Goal: Task Accomplishment & Management: Use online tool/utility

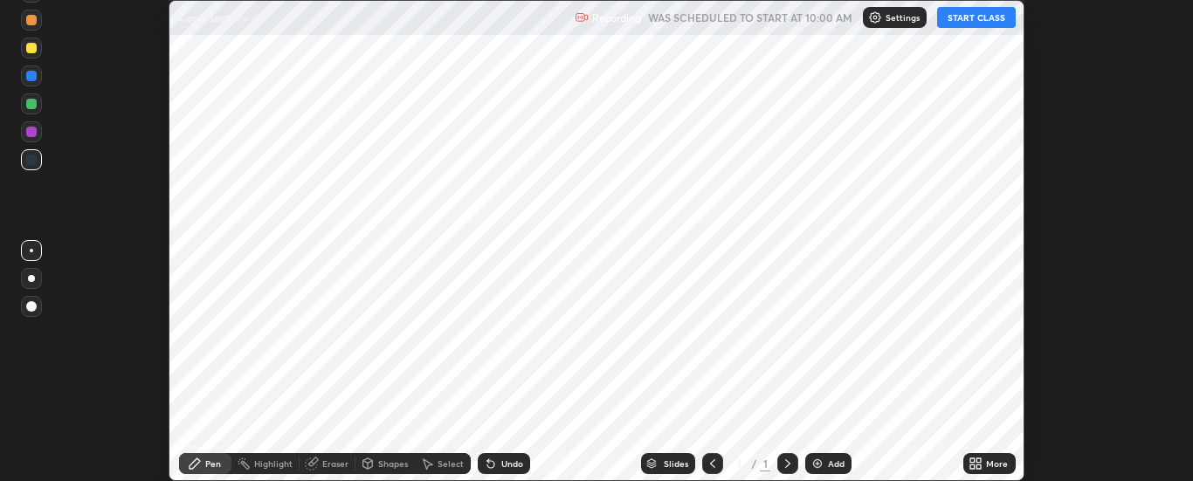
scroll to position [481, 1192]
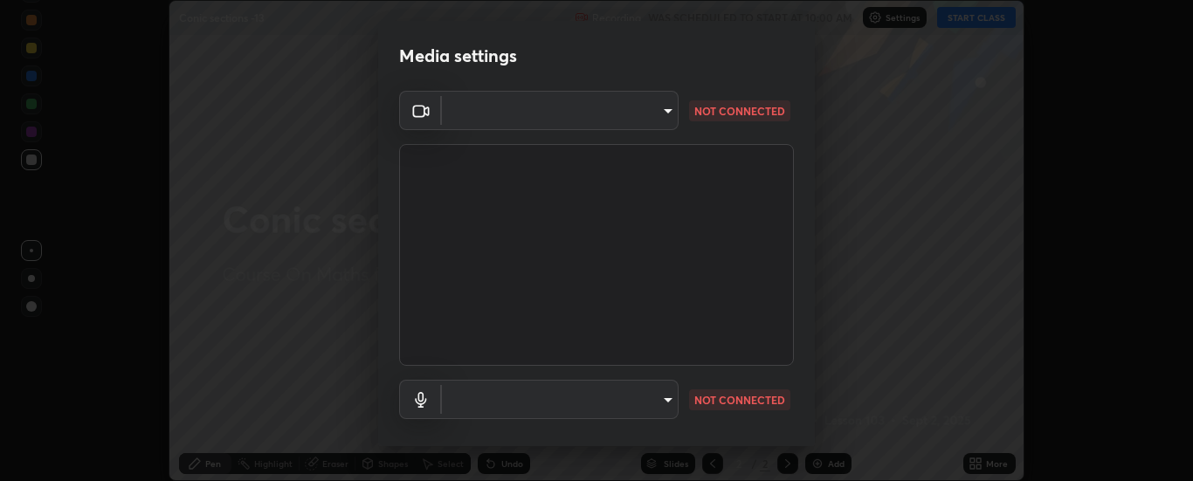
type input "6d3829c99f98afdfe7c29186be8927c2ef9ac3e8f7233b1026567672352cba5b"
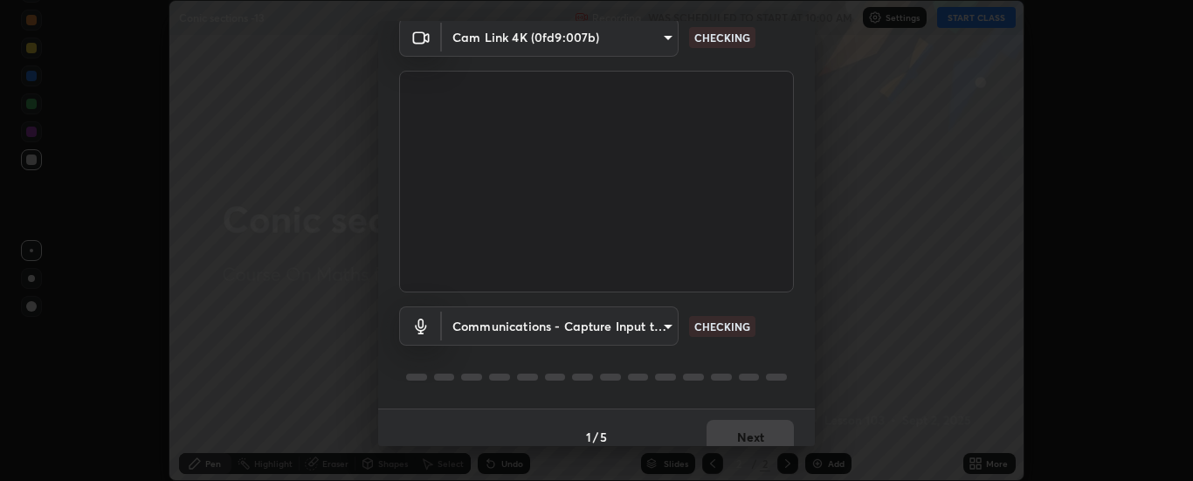
scroll to position [92, 0]
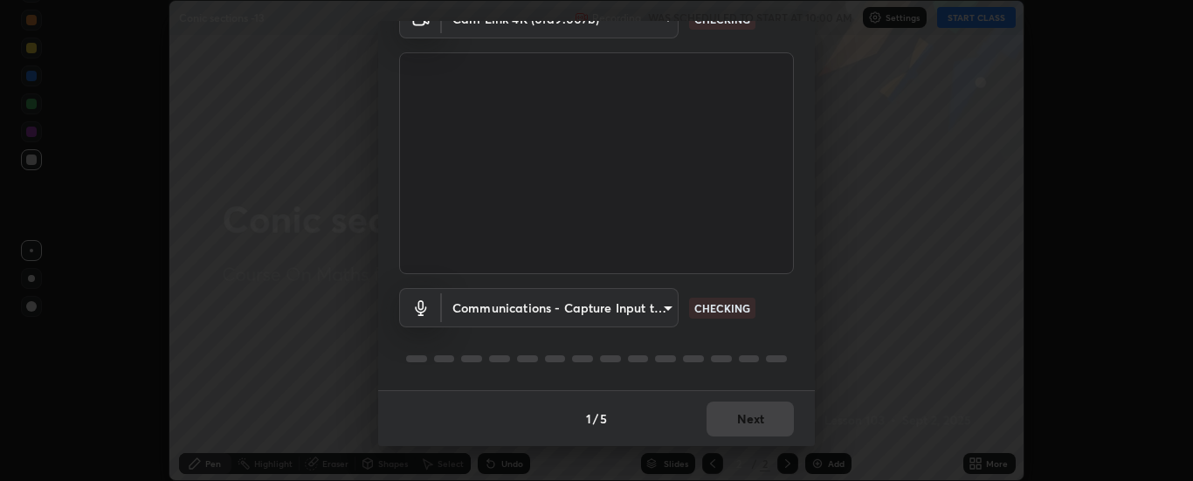
click at [619, 324] on body "Erase all Conic sections -13 Recording WAS SCHEDULED TO START AT 10:00 AM Setti…" at bounding box center [596, 240] width 1193 height 481
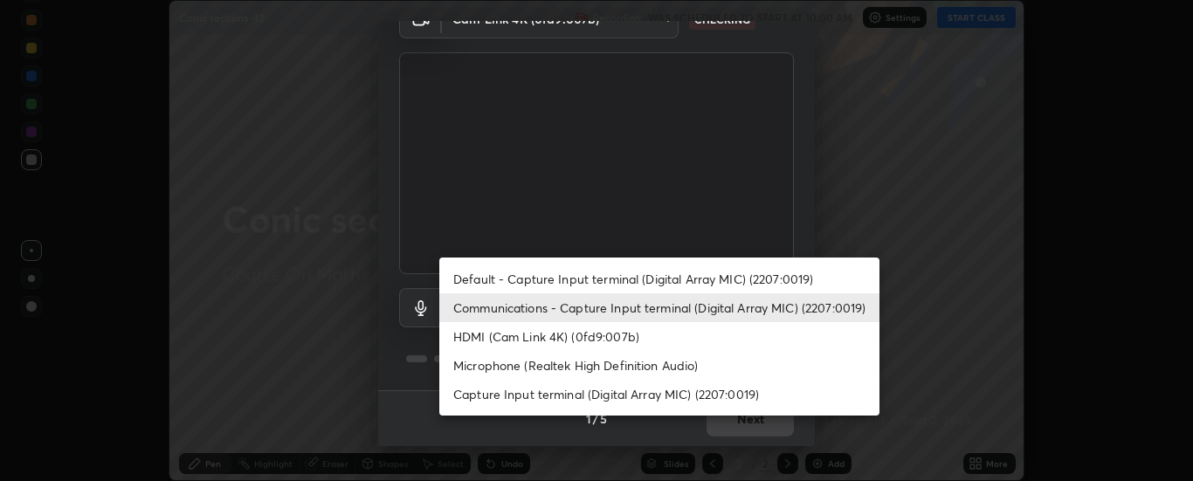
click at [596, 308] on li "Communications - Capture Input terminal (Digital Array MIC) (2207:0019)" at bounding box center [659, 307] width 440 height 29
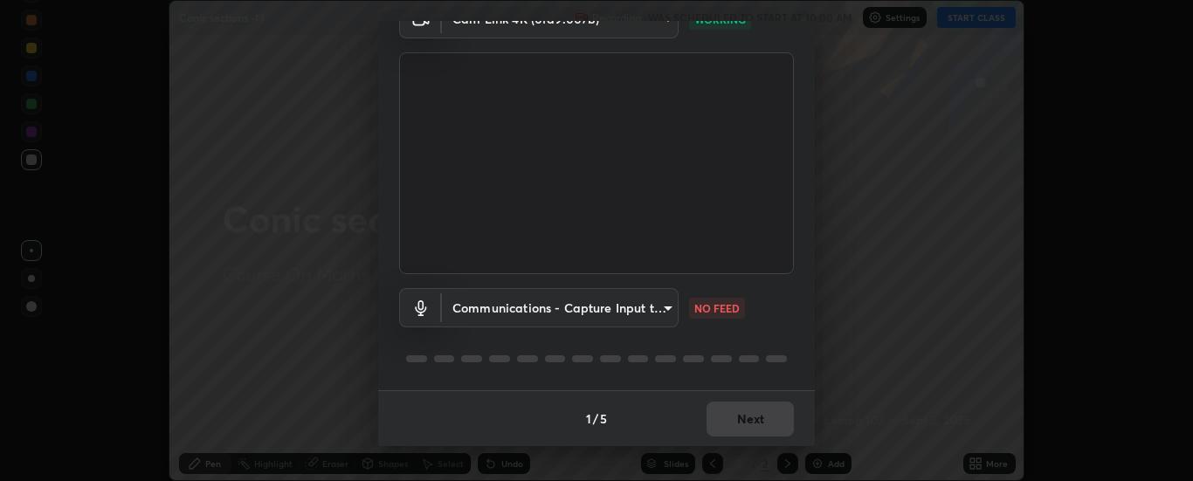
click at [654, 304] on body "Erase all Conic sections -13 Recording WAS SCHEDULED TO START AT 10:00 AM Setti…" at bounding box center [596, 240] width 1193 height 481
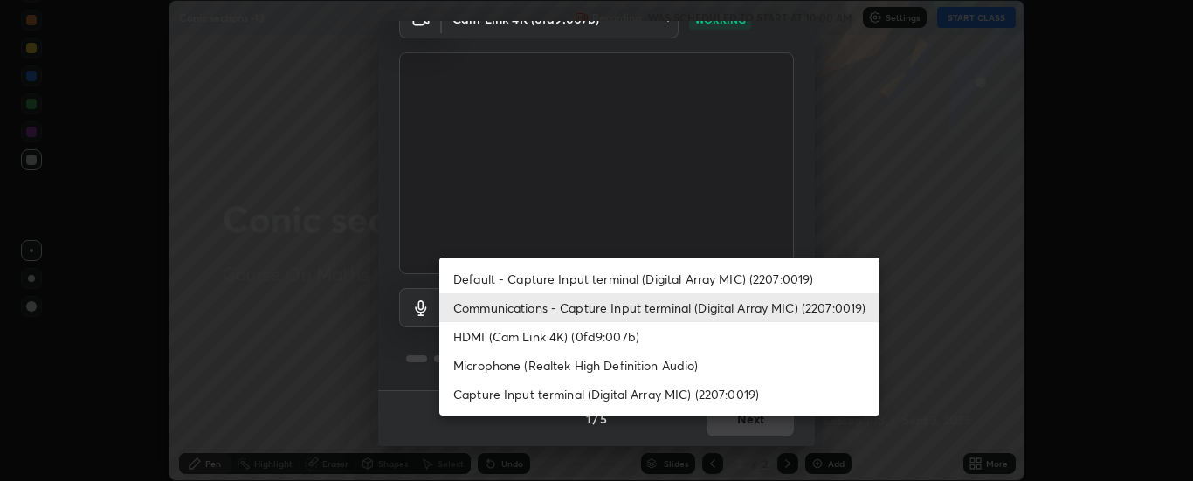
click at [606, 334] on li "HDMI (Cam Link 4K) (0fd9:007b)" at bounding box center [659, 336] width 440 height 29
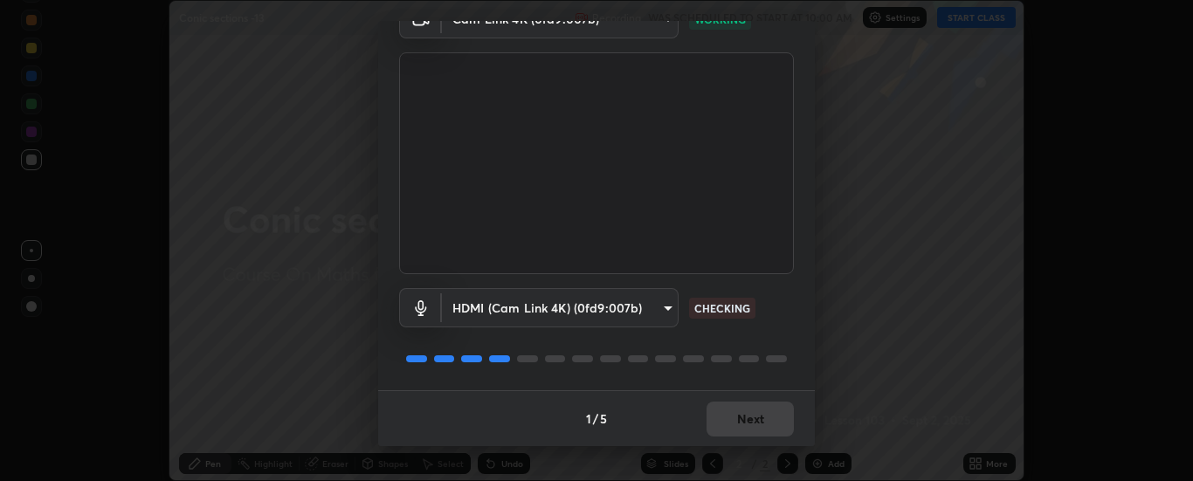
click at [582, 311] on body "Erase all Conic sections -13 Recording WAS SCHEDULED TO START AT 10:00 AM Setti…" at bounding box center [596, 240] width 1193 height 481
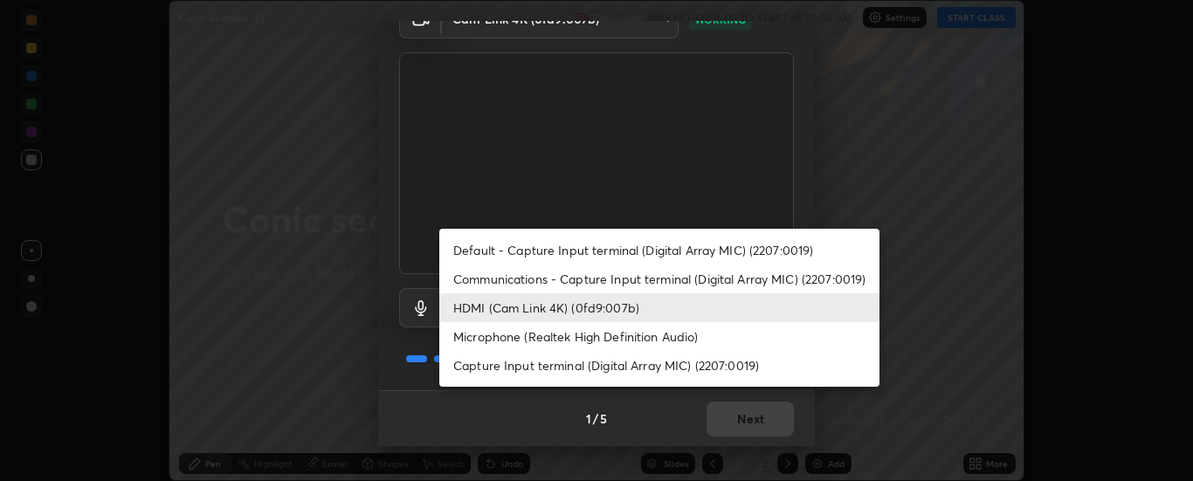
click at [576, 266] on li "Communications - Capture Input terminal (Digital Array MIC) (2207:0019)" at bounding box center [659, 279] width 440 height 29
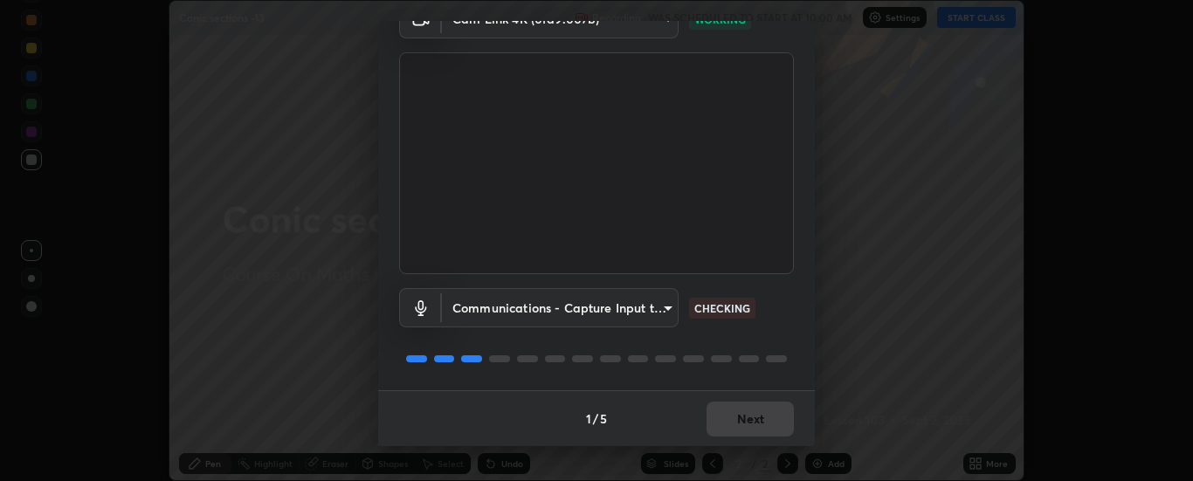
click at [576, 289] on body "Erase all Conic sections -13 Recording WAS SCHEDULED TO START AT 10:00 AM Setti…" at bounding box center [596, 240] width 1193 height 481
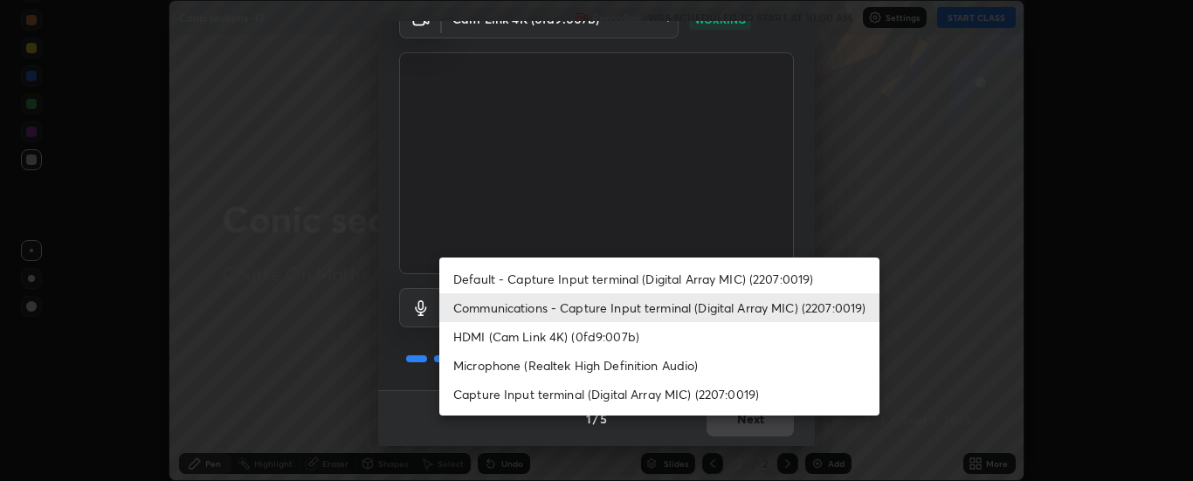
click at [569, 284] on li "Default - Capture Input terminal (Digital Array MIC) (2207:0019)" at bounding box center [659, 279] width 440 height 29
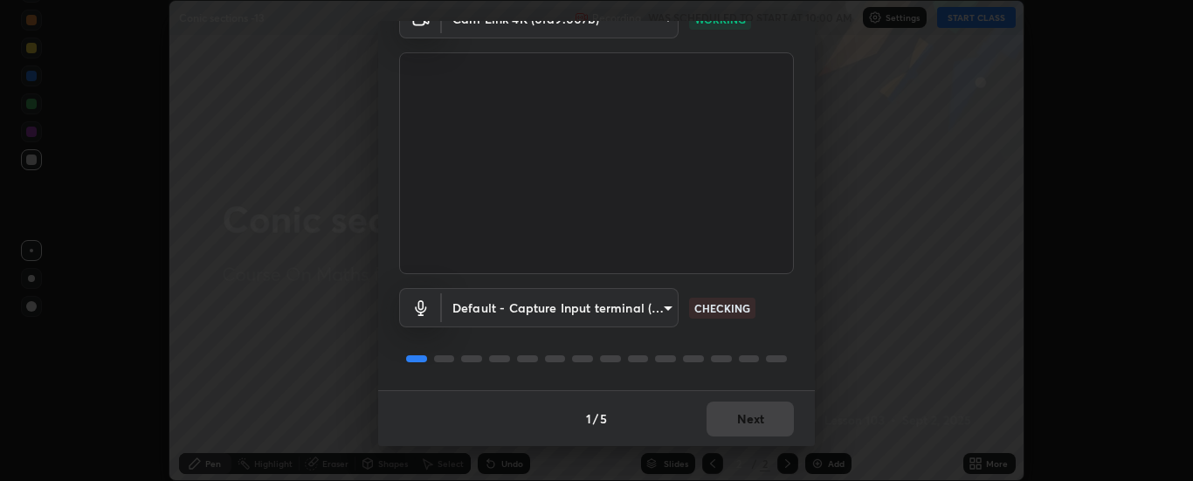
click at [590, 302] on body "Erase all Conic sections -13 Recording WAS SCHEDULED TO START AT 10:00 AM Setti…" at bounding box center [596, 240] width 1193 height 481
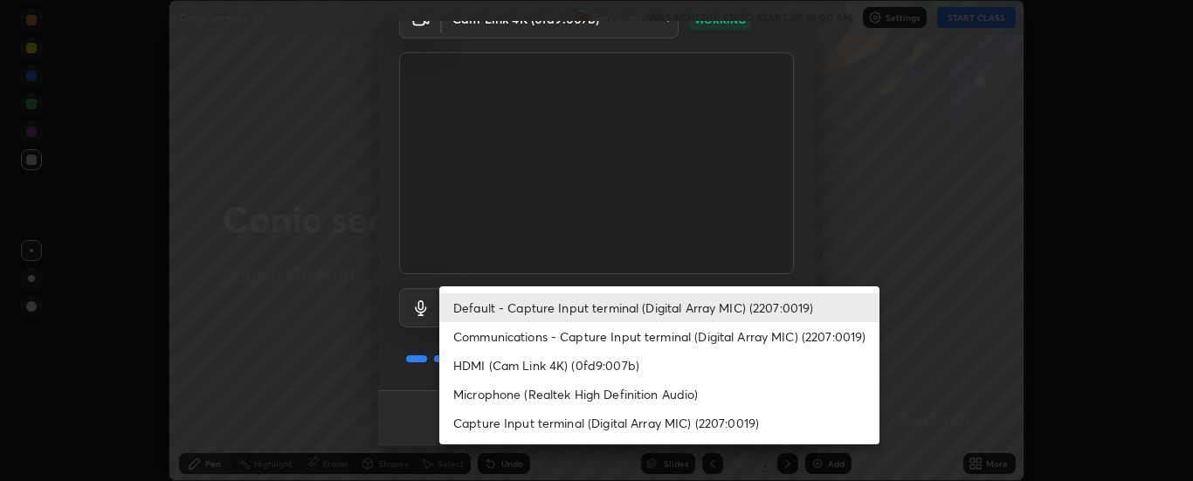
click at [554, 340] on li "Communications - Capture Input terminal (Digital Array MIC) (2207:0019)" at bounding box center [659, 336] width 440 height 29
type input "communications"
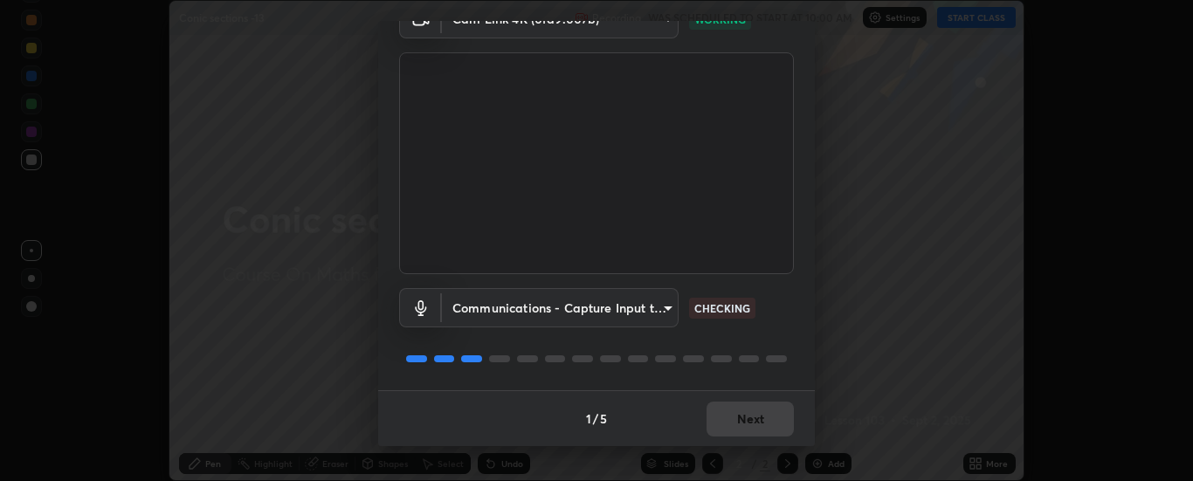
scroll to position [90, 0]
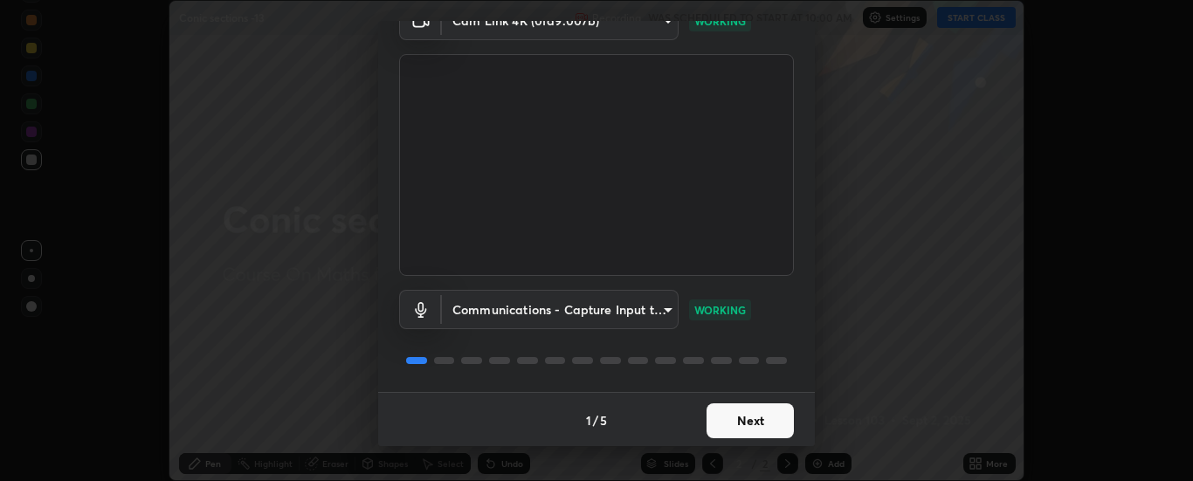
click at [753, 424] on button "Next" at bounding box center [749, 420] width 87 height 35
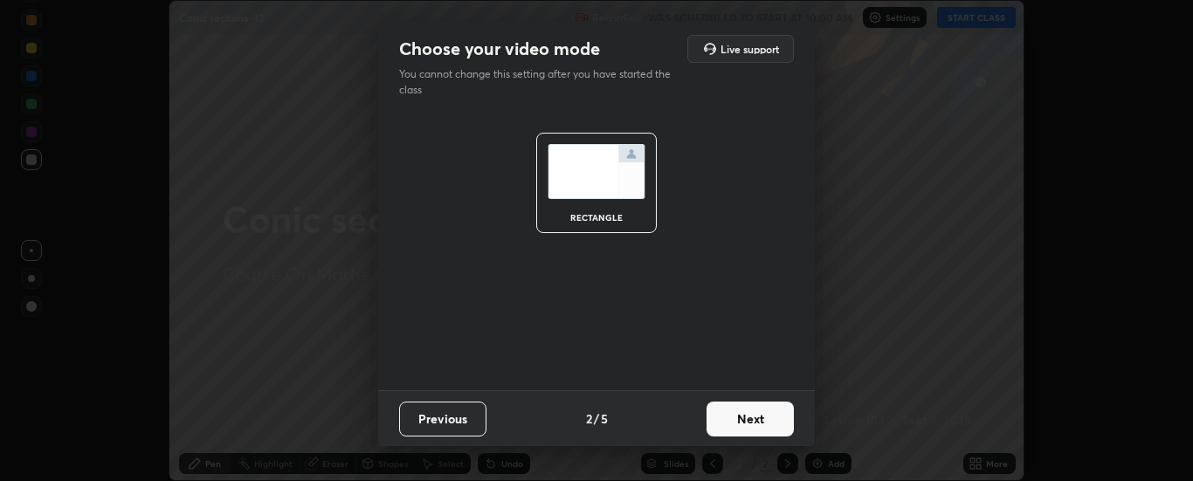
click at [747, 422] on button "Next" at bounding box center [749, 419] width 87 height 35
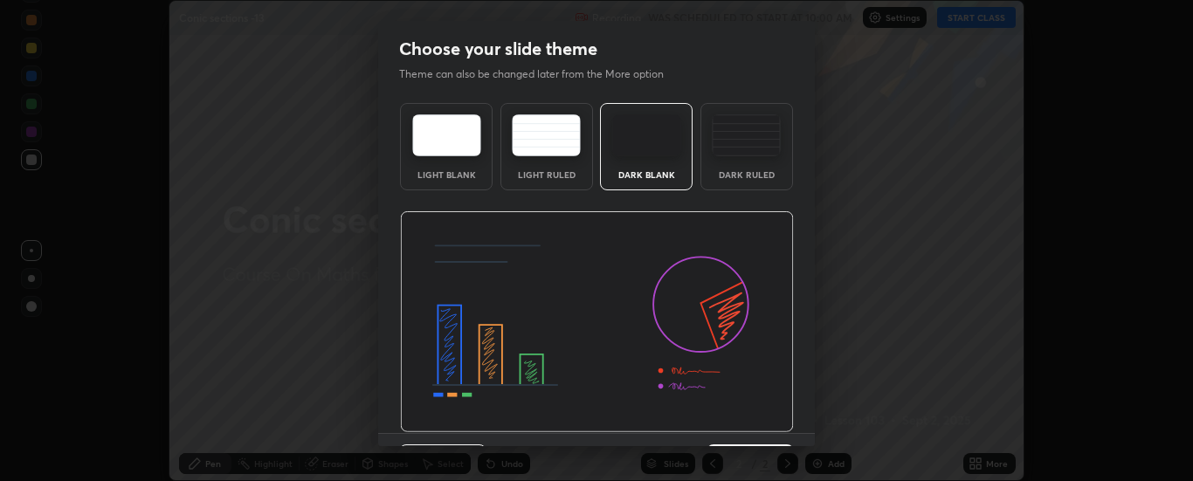
scroll to position [43, 0]
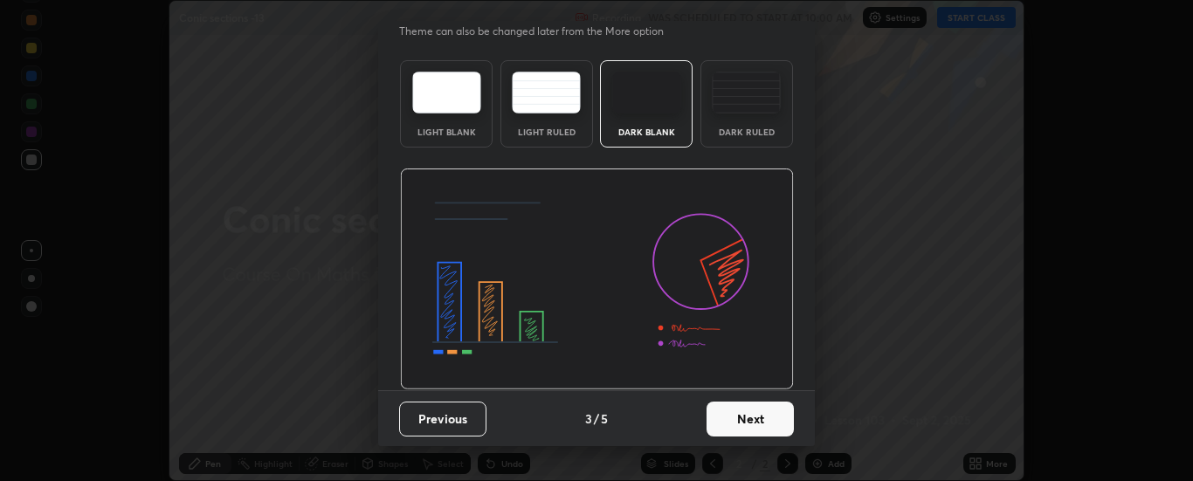
click at [755, 405] on button "Next" at bounding box center [749, 419] width 87 height 35
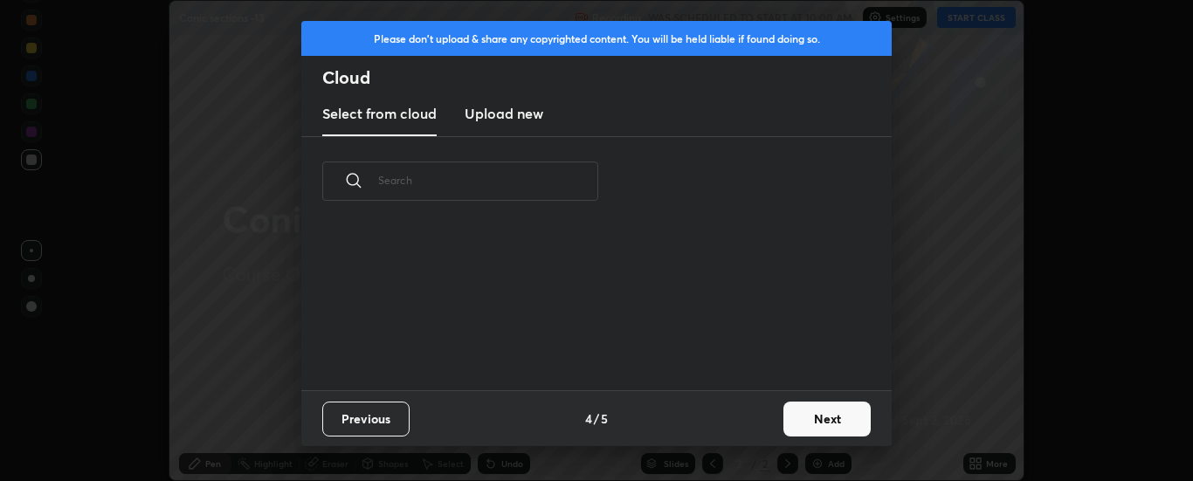
click at [810, 410] on button "Next" at bounding box center [826, 419] width 87 height 35
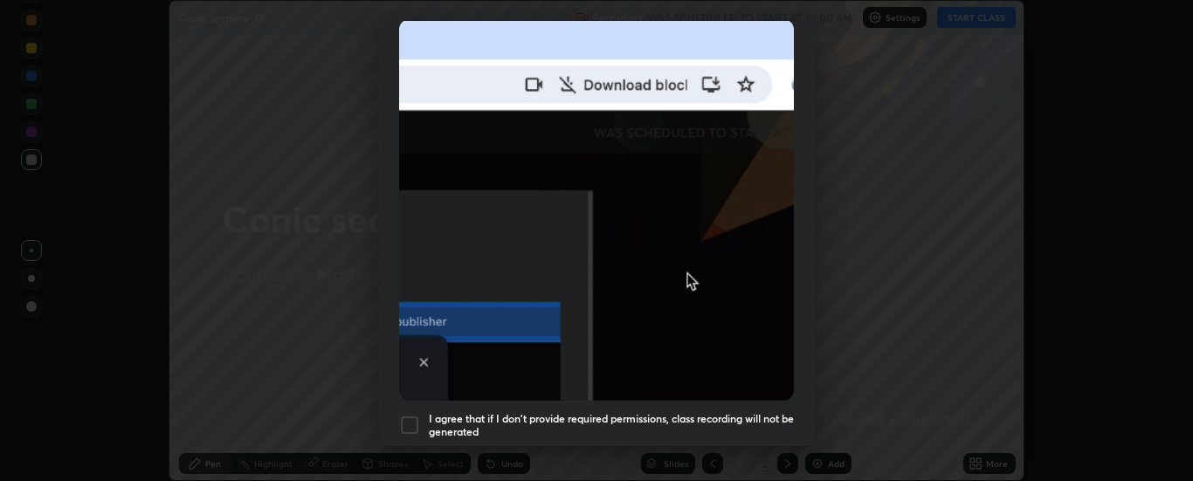
click at [663, 412] on h5 "I agree that if I don't provide required permissions, class recording will not …" at bounding box center [611, 425] width 365 height 27
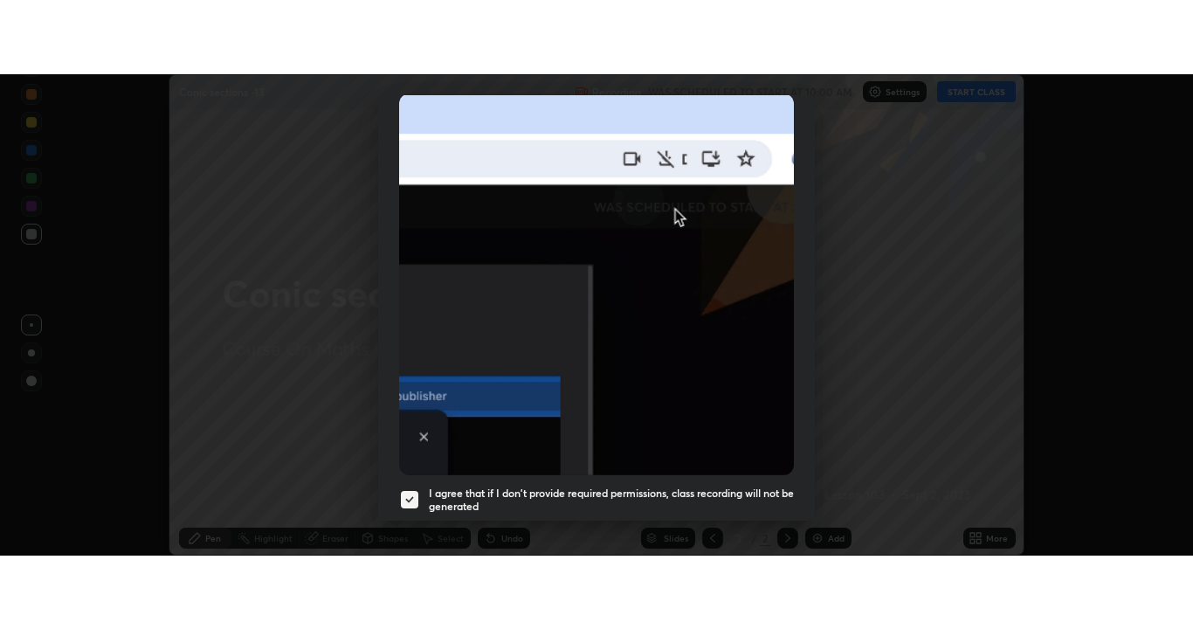
scroll to position [448, 0]
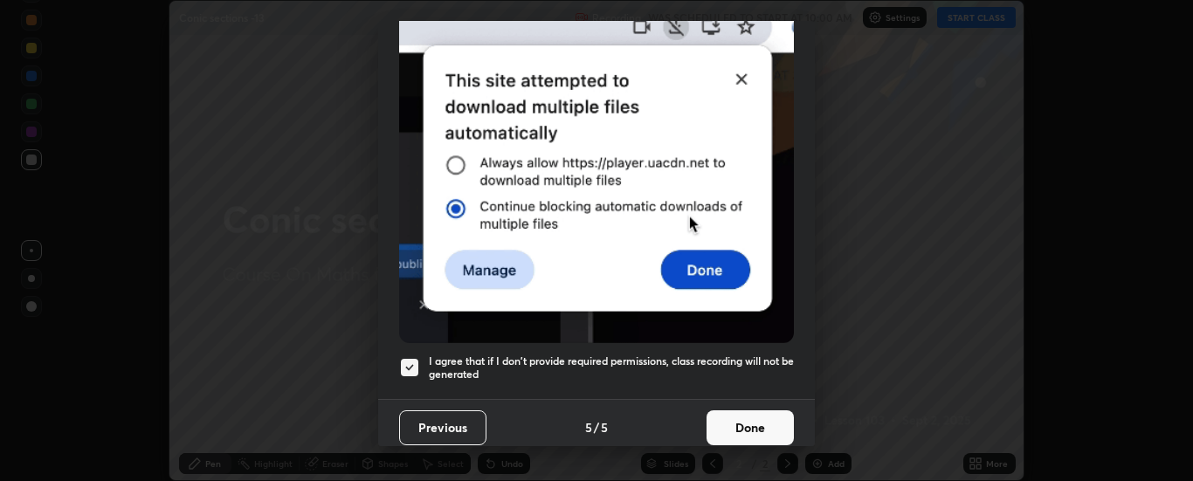
click at [731, 414] on button "Done" at bounding box center [749, 427] width 87 height 35
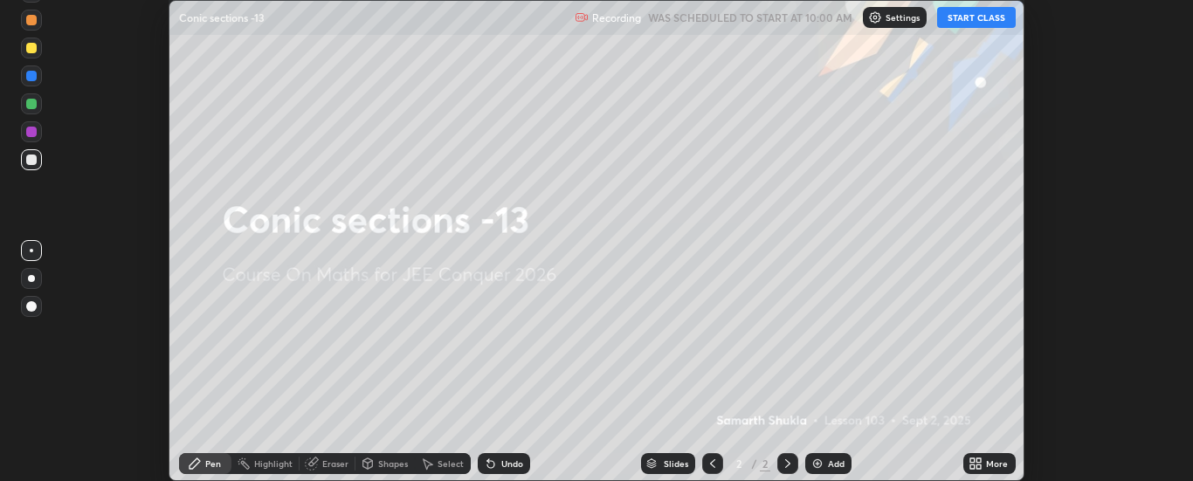
click at [988, 461] on div "More" at bounding box center [997, 463] width 22 height 9
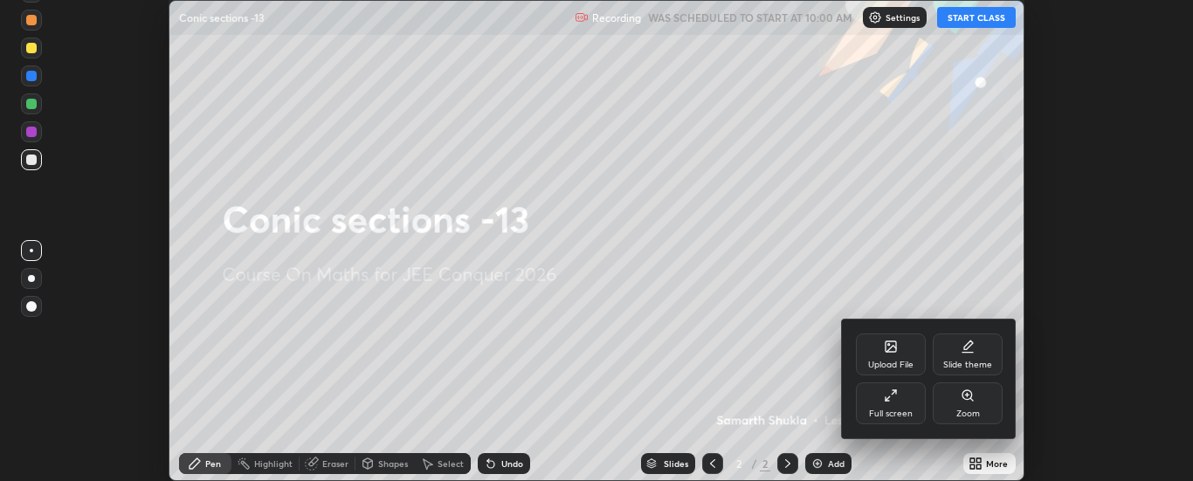
click at [880, 410] on div "Full screen" at bounding box center [891, 414] width 44 height 9
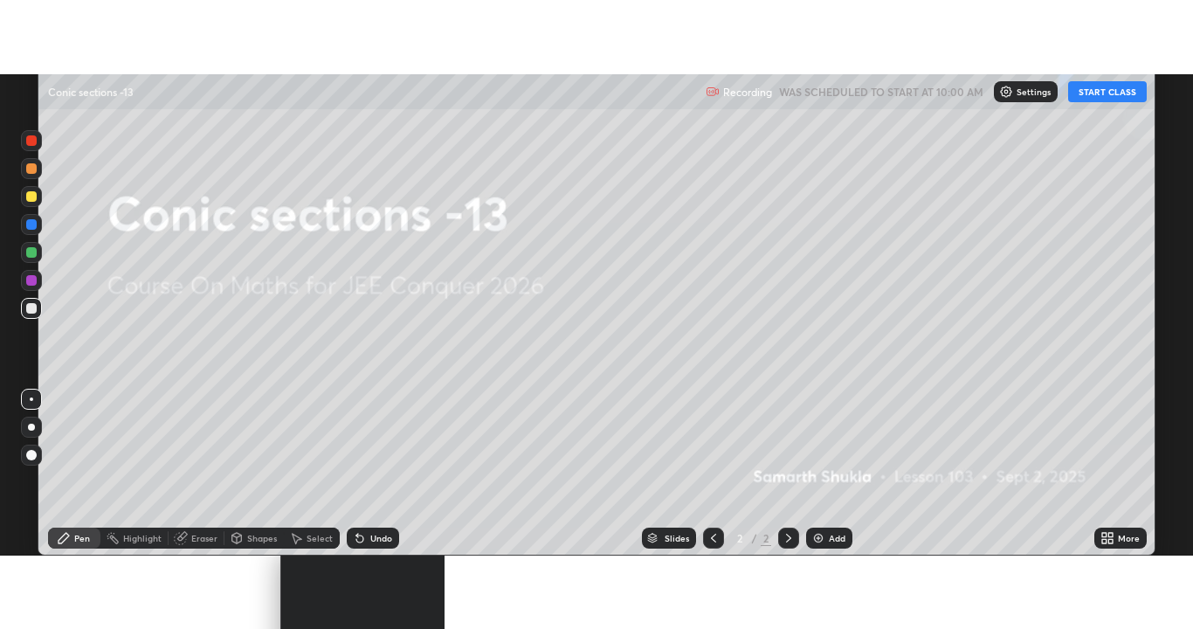
scroll to position [629, 1193]
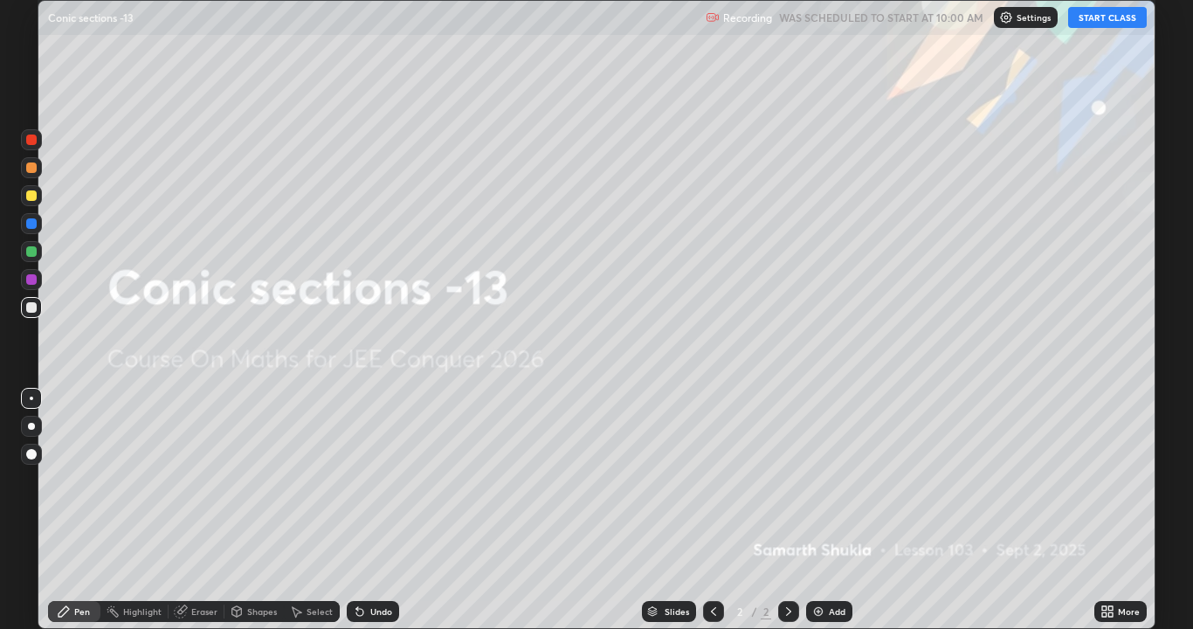
click at [1087, 20] on button "START CLASS" at bounding box center [1107, 17] width 79 height 21
click at [820, 480] on img at bounding box center [818, 611] width 14 height 14
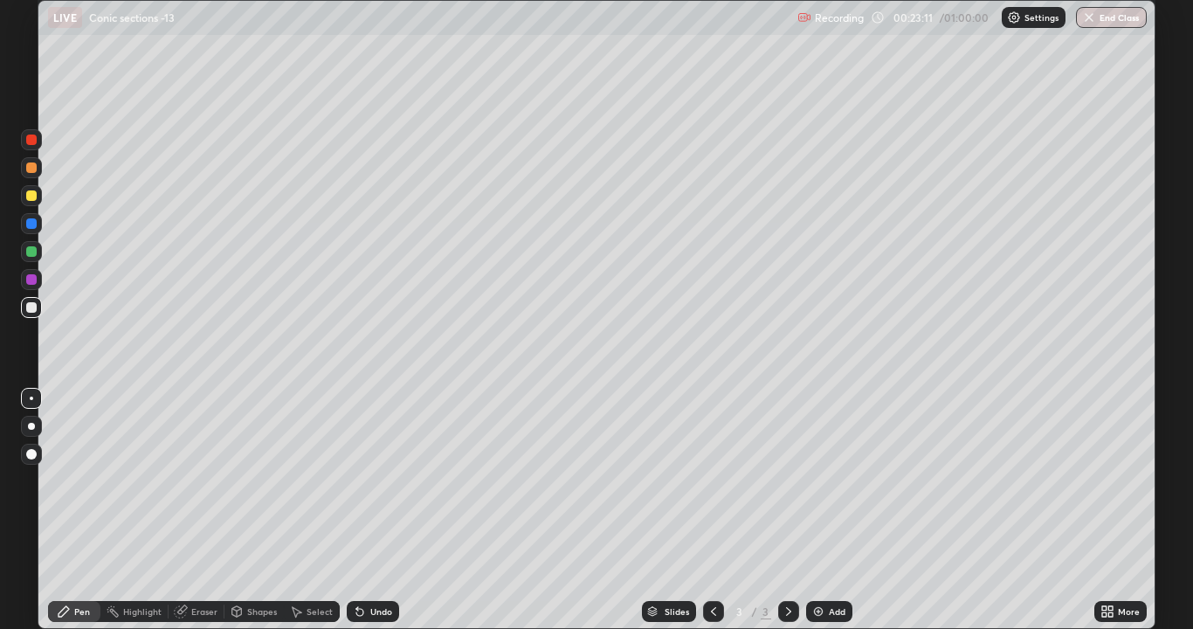
click at [378, 480] on div "Undo" at bounding box center [381, 611] width 22 height 9
click at [374, 480] on div "Undo" at bounding box center [381, 611] width 22 height 9
click at [378, 480] on div "Undo" at bounding box center [381, 611] width 22 height 9
click at [380, 480] on div "Undo" at bounding box center [381, 611] width 22 height 9
click at [386, 480] on div "Undo" at bounding box center [373, 611] width 52 height 21
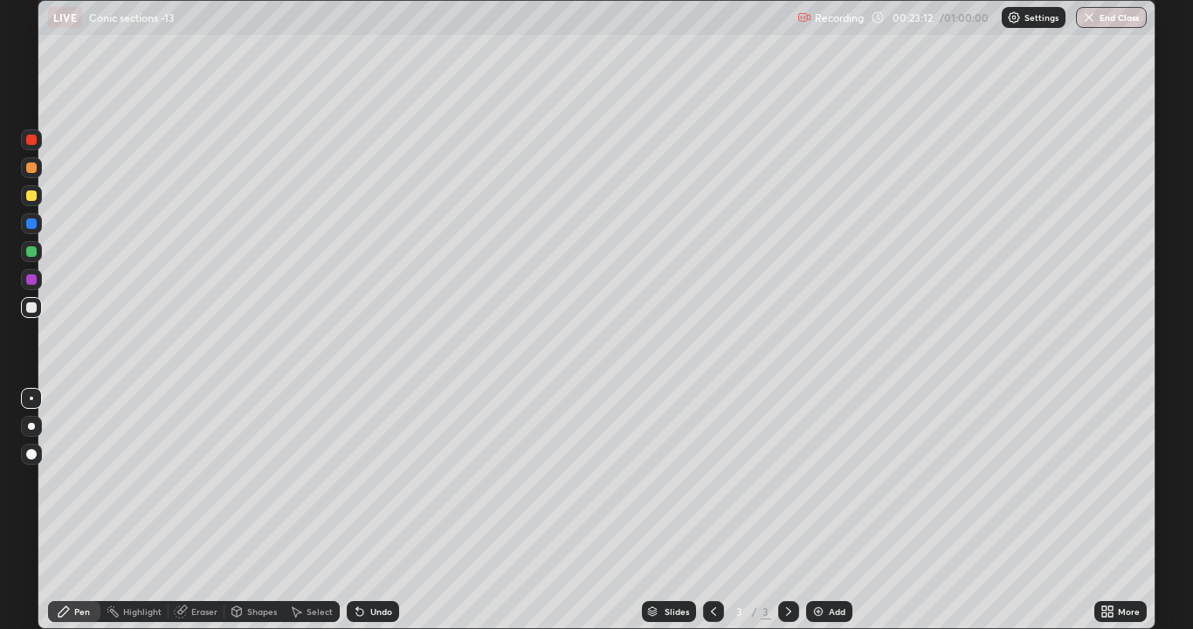
click at [389, 480] on div "Undo" at bounding box center [373, 611] width 52 height 21
click at [823, 480] on img at bounding box center [818, 611] width 14 height 14
click at [832, 480] on div "Add" at bounding box center [837, 611] width 17 height 9
click at [830, 480] on div "Add" at bounding box center [837, 611] width 17 height 9
click at [829, 480] on div "Add" at bounding box center [837, 611] width 17 height 9
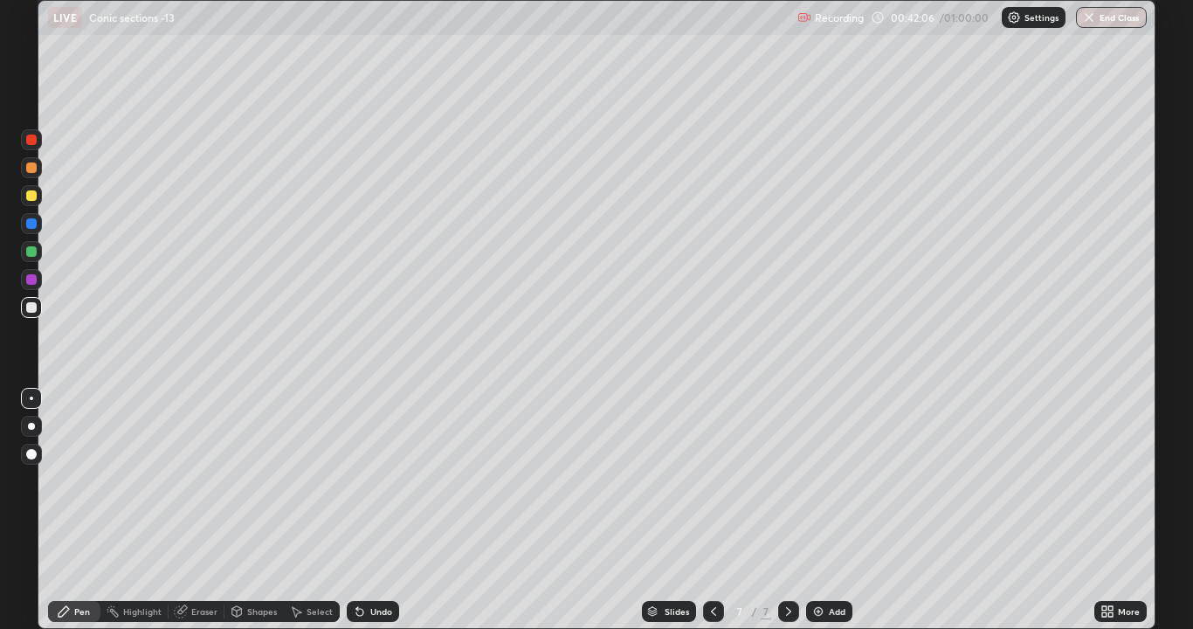
click at [38, 202] on div at bounding box center [31, 195] width 21 height 21
click at [34, 143] on div at bounding box center [31, 139] width 10 height 10
click at [31, 258] on div at bounding box center [31, 251] width 21 height 21
click at [817, 480] on img at bounding box center [818, 611] width 14 height 14
click at [1099, 17] on button "End Class" at bounding box center [1112, 17] width 69 height 21
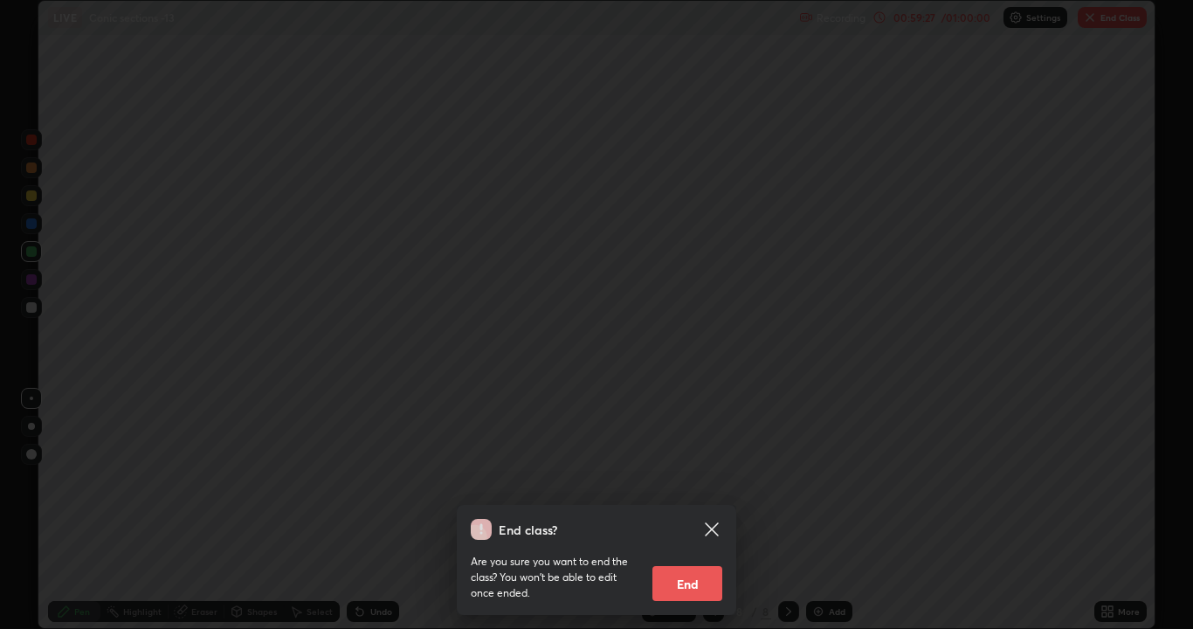
click at [701, 480] on button "End" at bounding box center [687, 583] width 70 height 35
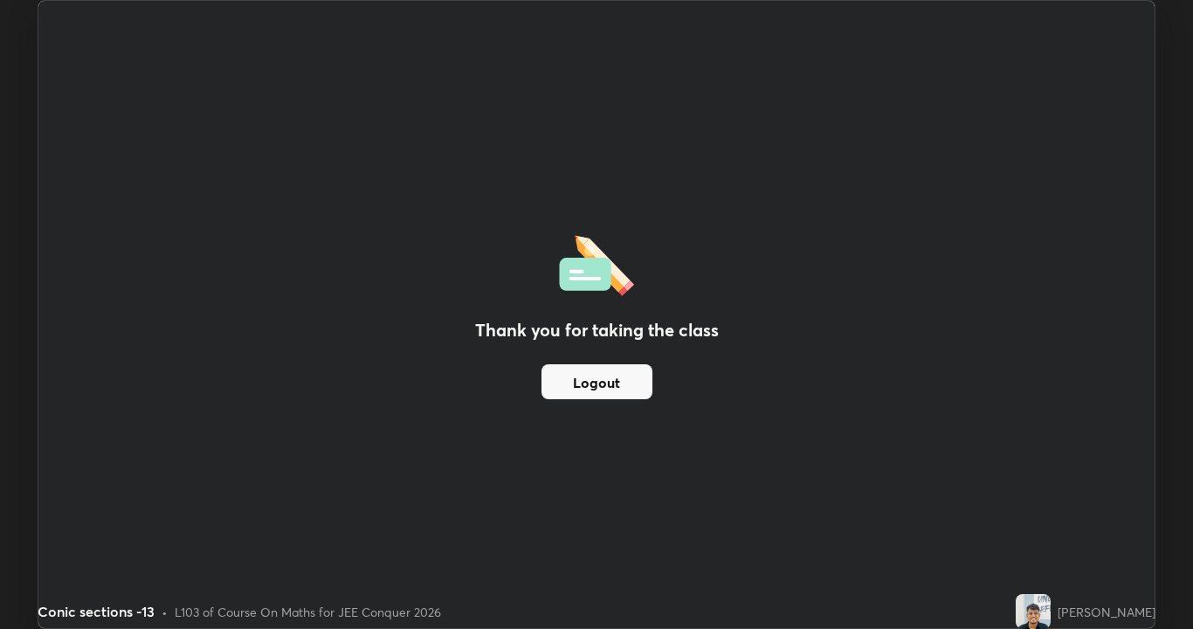
click at [619, 389] on button "Logout" at bounding box center [596, 381] width 111 height 35
